Goal: Navigation & Orientation: Find specific page/section

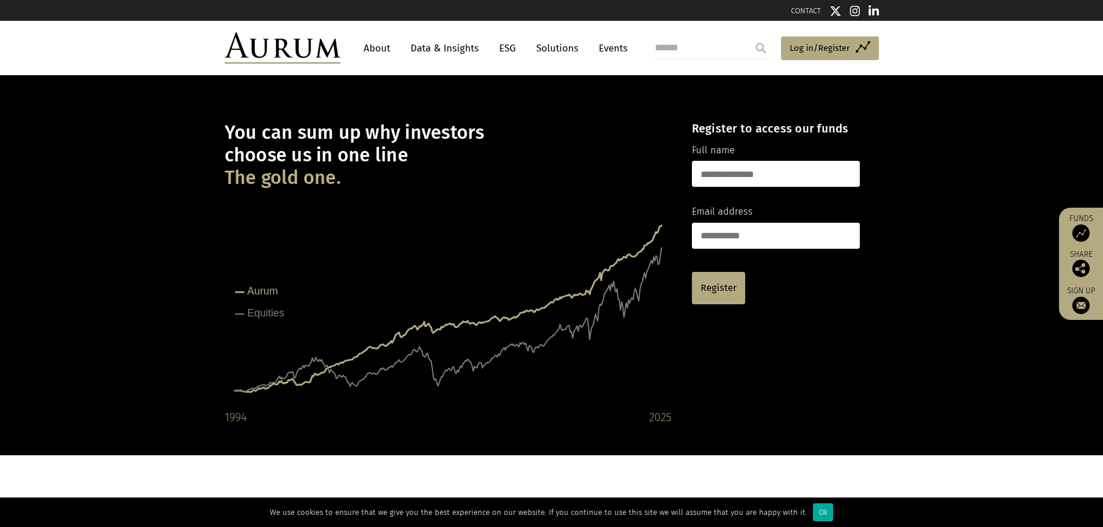
click at [533, 47] on link "Solutions" at bounding box center [557, 48] width 54 height 21
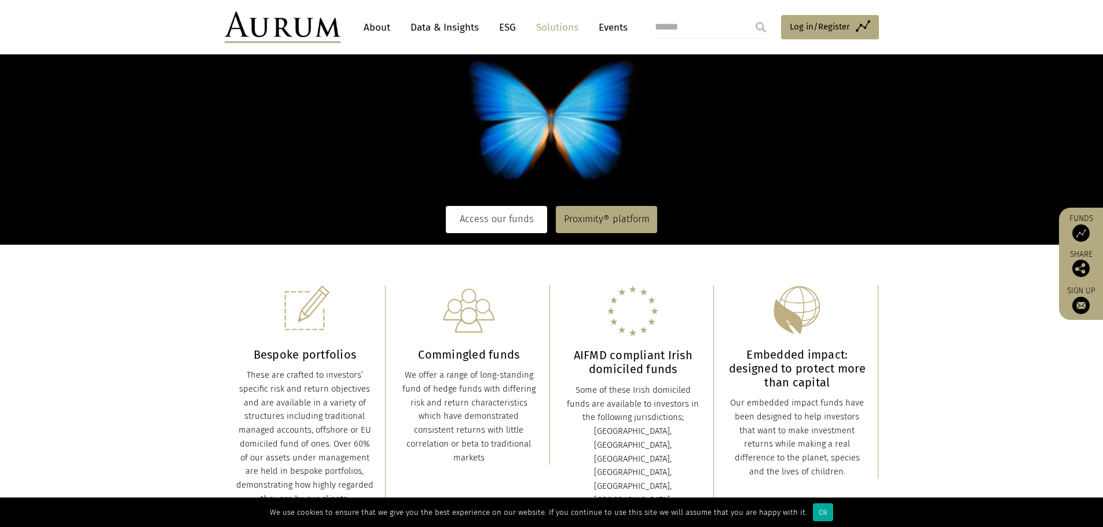
scroll to position [58, 0]
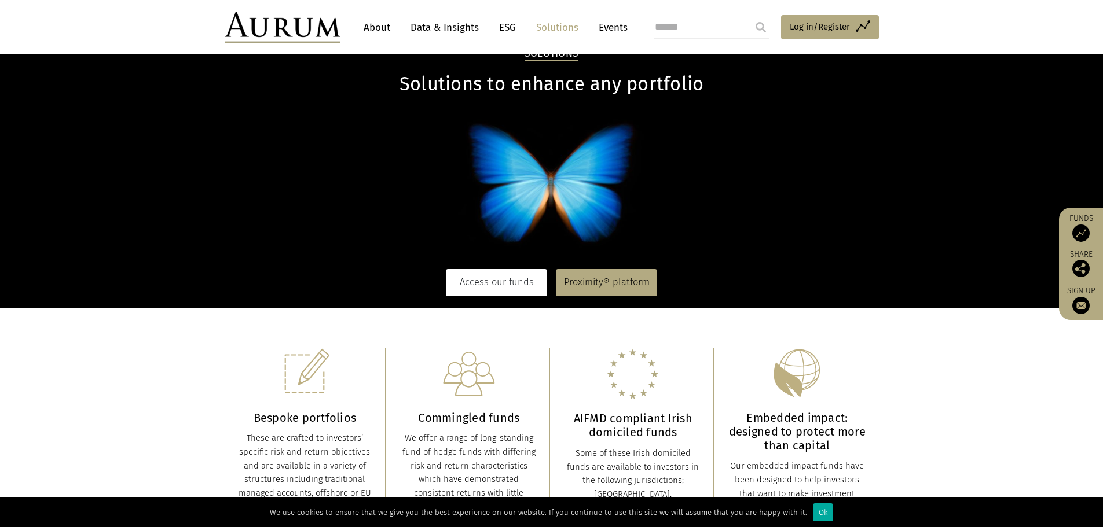
click at [495, 277] on link "Access our funds" at bounding box center [496, 282] width 101 height 27
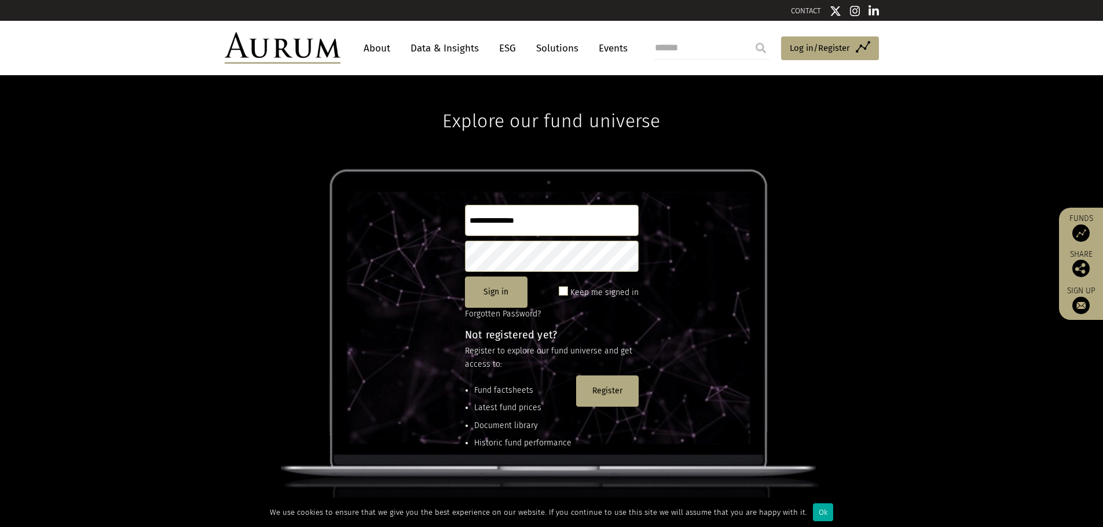
click at [453, 47] on link "Data & Insights" at bounding box center [445, 48] width 80 height 21
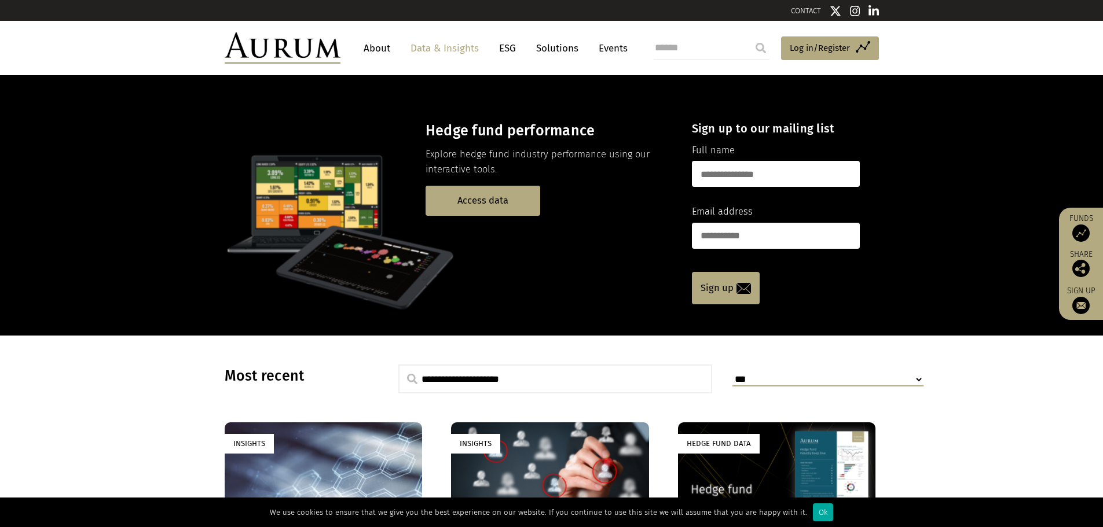
click at [503, 49] on link "ESG" at bounding box center [507, 48] width 28 height 21
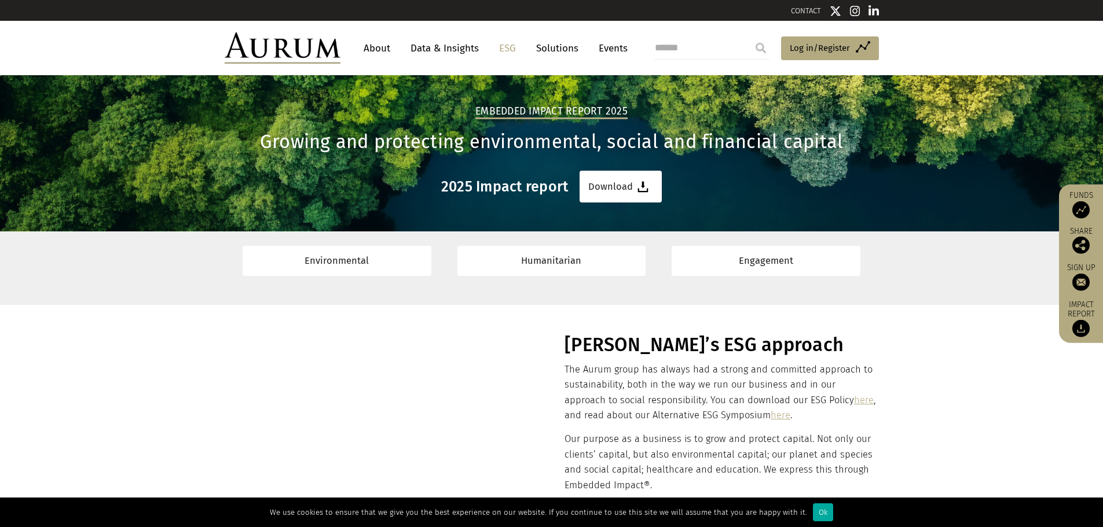
click at [545, 52] on link "Solutions" at bounding box center [557, 48] width 54 height 21
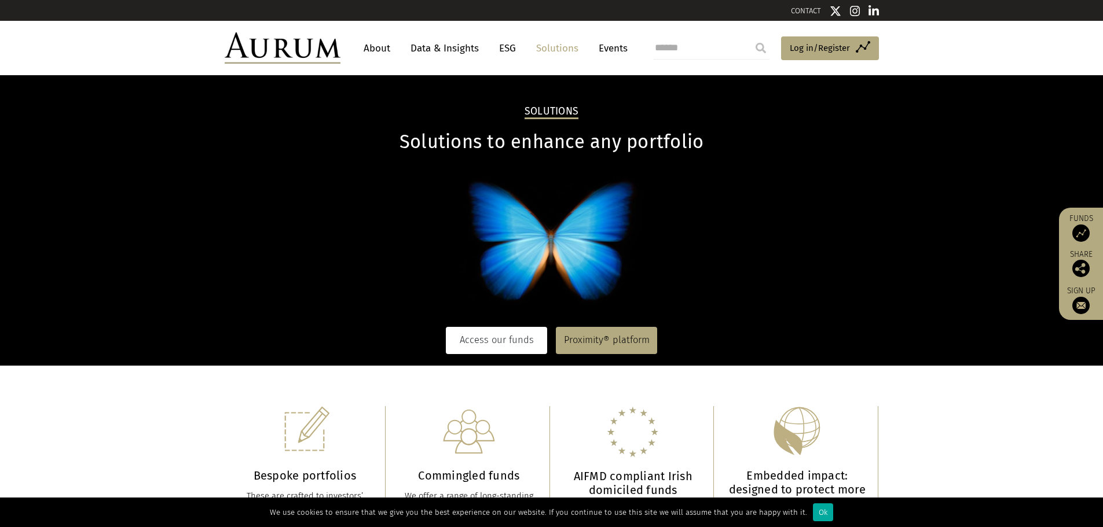
click at [479, 334] on link "Access our funds" at bounding box center [496, 340] width 101 height 27
